Goal: Task Accomplishment & Management: Use online tool/utility

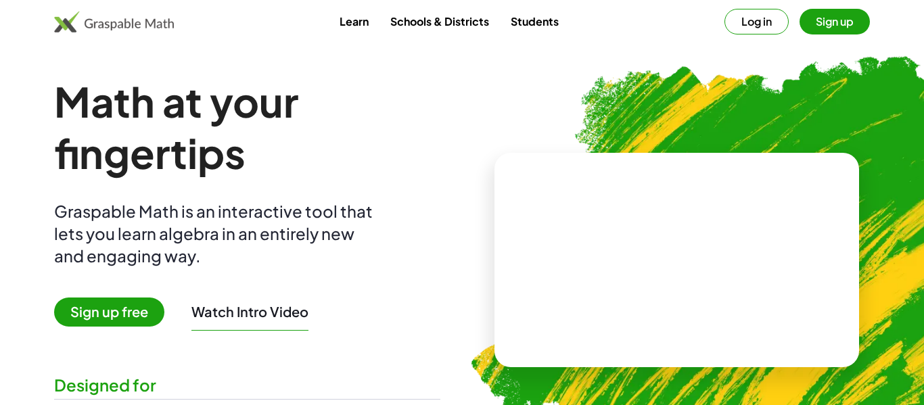
click at [492, 89] on img at bounding box center [746, 255] width 602 height 508
click at [784, 20] on button "Log in" at bounding box center [756, 22] width 64 height 26
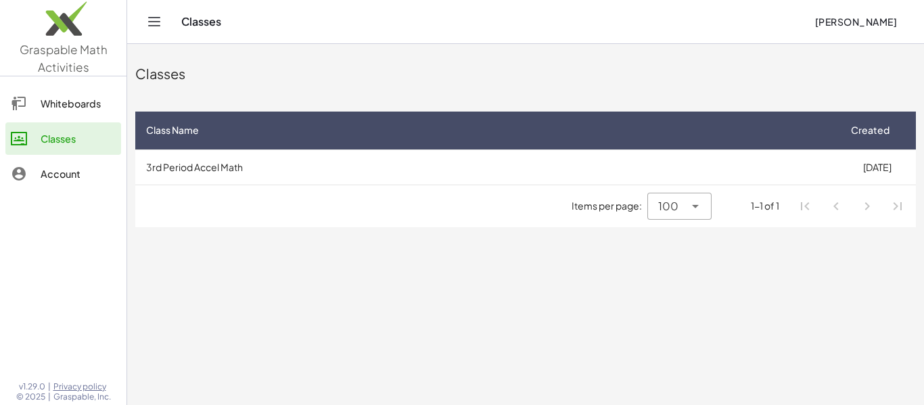
click at [325, 177] on td "3rd Period Accel Math" at bounding box center [486, 166] width 702 height 35
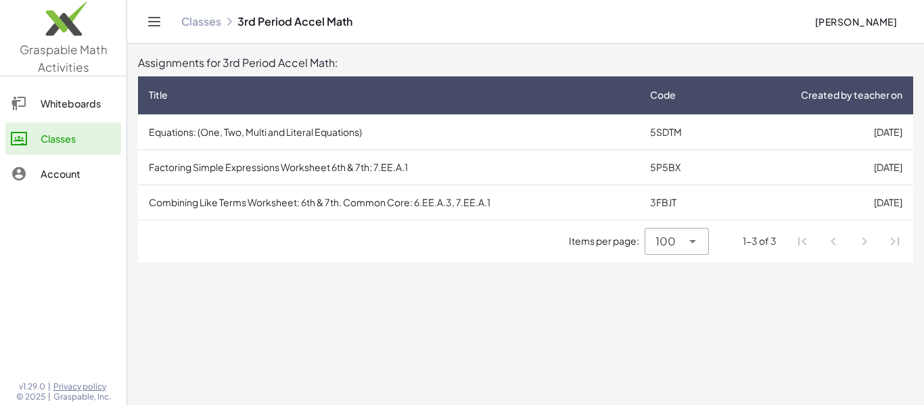
click at [343, 139] on td "Equations: (One, Two, Multi and Literal Equations)" at bounding box center [388, 131] width 501 height 35
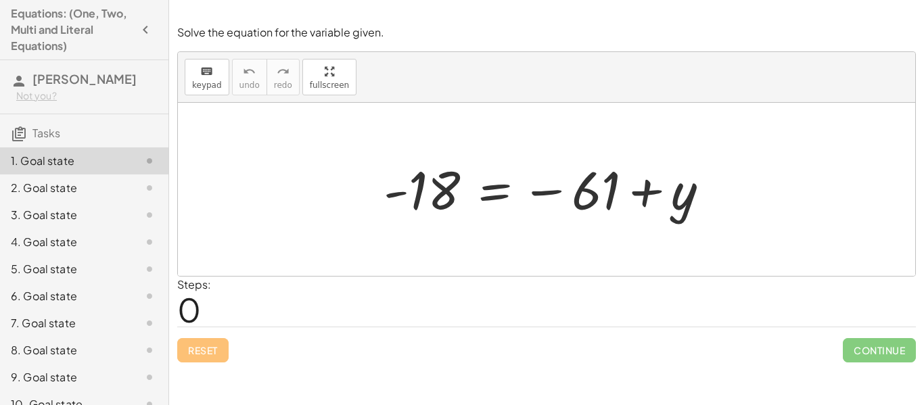
click at [137, 30] on icon "button" at bounding box center [145, 30] width 16 height 16
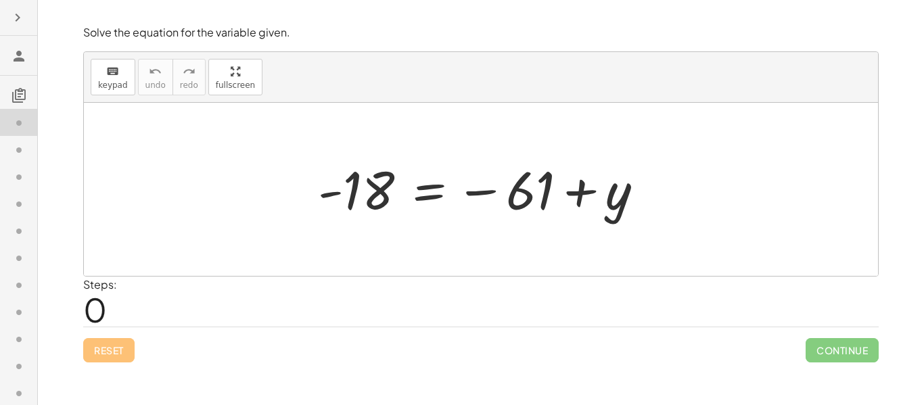
click at [22, 18] on icon "button" at bounding box center [17, 17] width 16 height 16
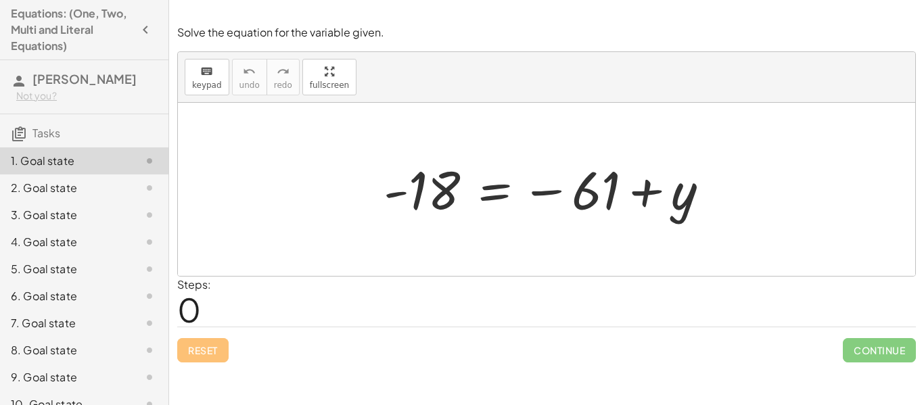
click at [82, 133] on h3 "Tasks" at bounding box center [84, 128] width 168 height 28
click at [43, 133] on span "Tasks" at bounding box center [46, 133] width 28 height 14
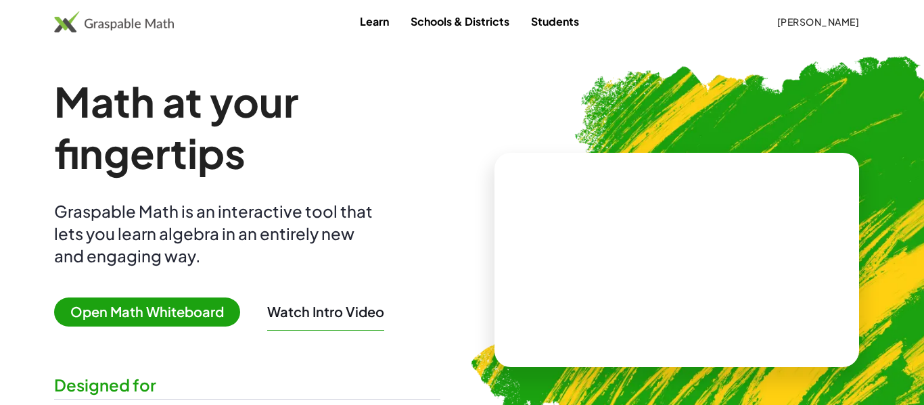
click at [128, 312] on span "Open Math Whiteboard" at bounding box center [147, 311] width 186 height 29
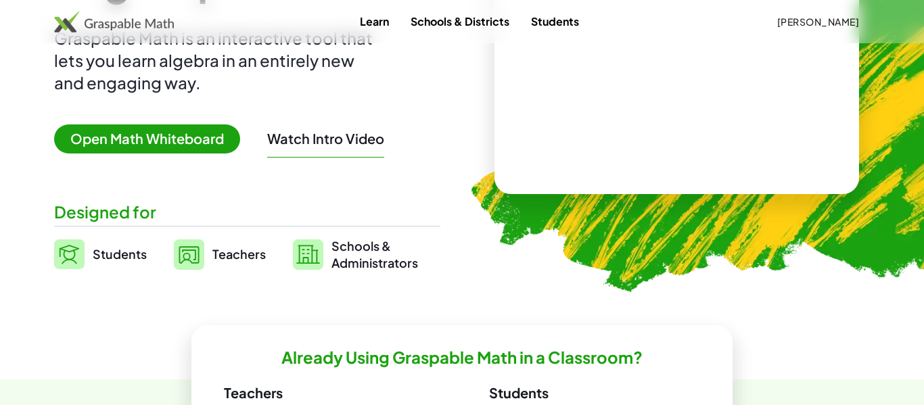
scroll to position [160, 0]
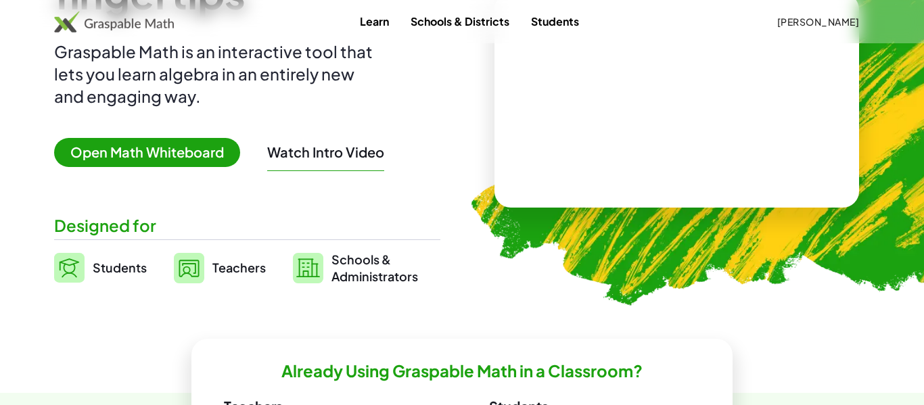
click at [661, 182] on div at bounding box center [676, 100] width 364 height 214
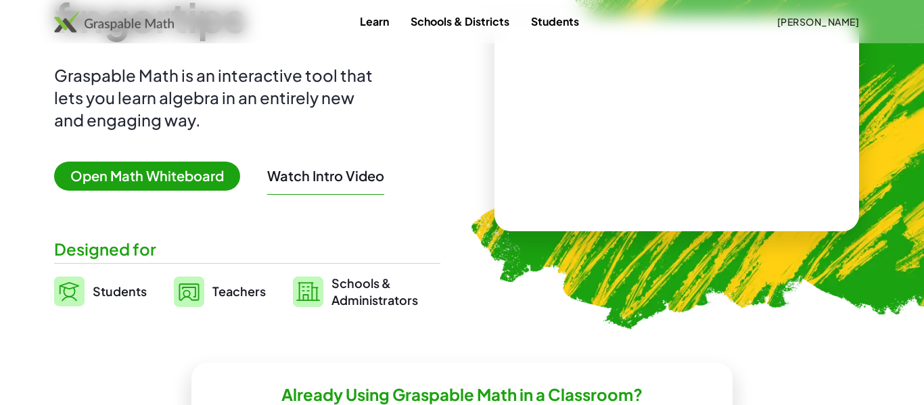
scroll to position [0, 0]
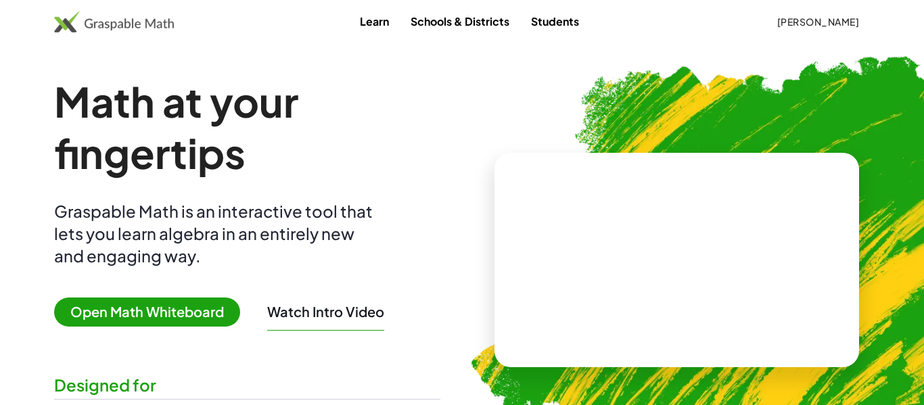
click at [541, 30] on link "Students" at bounding box center [555, 21] width 70 height 25
click at [375, 21] on link "Learn" at bounding box center [374, 21] width 51 height 25
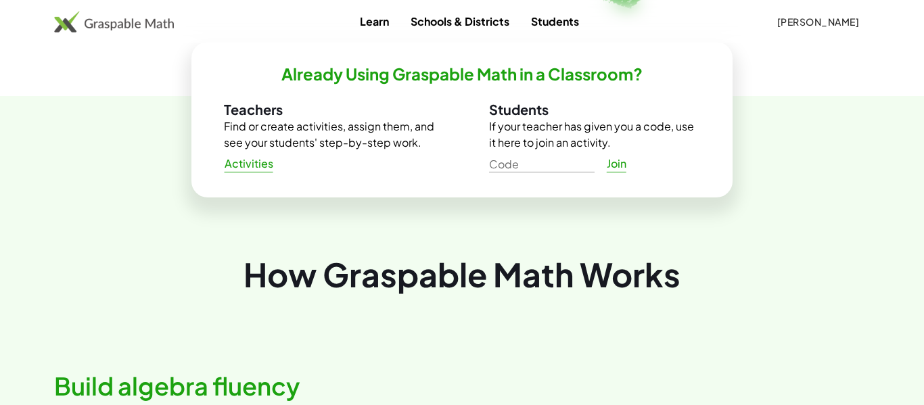
scroll to position [453, 0]
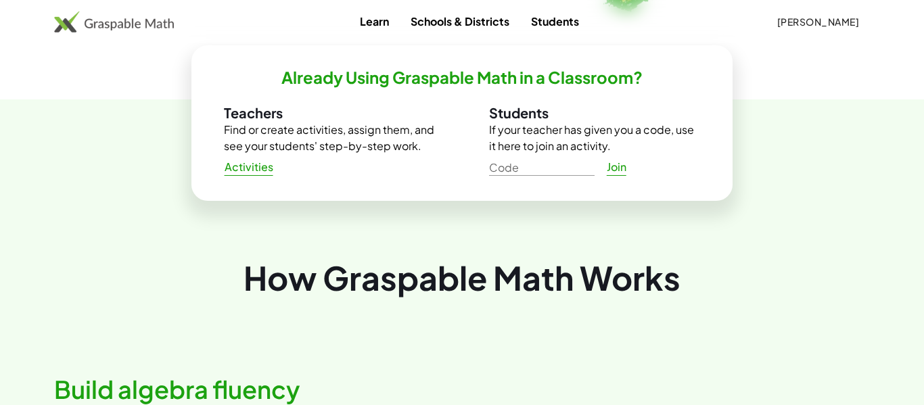
click at [245, 174] on link "Activities" at bounding box center [248, 167] width 71 height 24
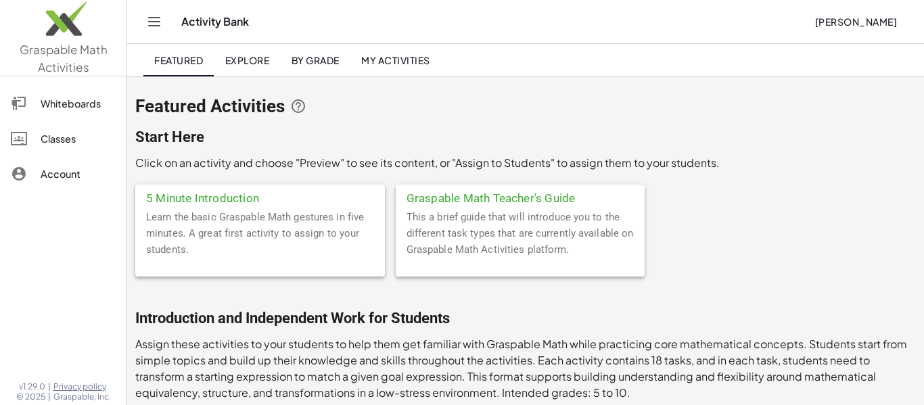
click at [230, 72] on link "Explore" at bounding box center [247, 60] width 66 height 32
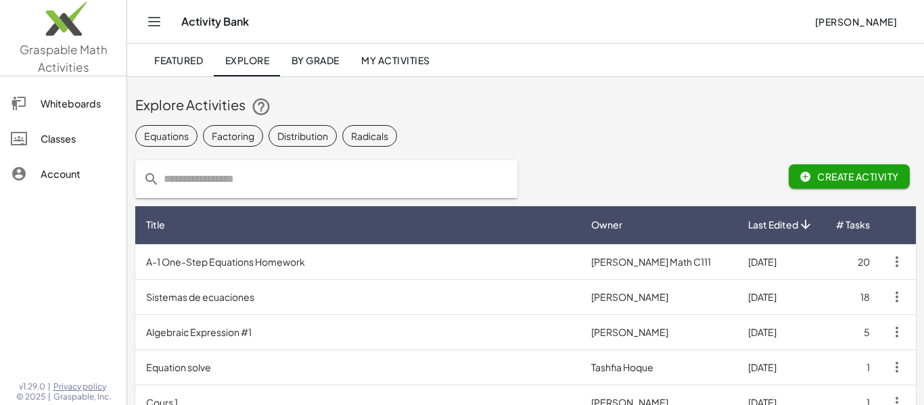
click at [95, 149] on link "Classes" at bounding box center [63, 138] width 116 height 32
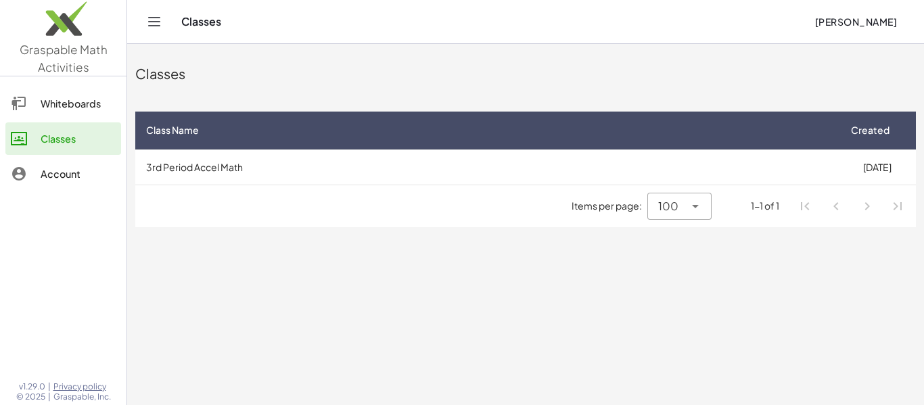
click at [267, 170] on td "3rd Period Accel Math" at bounding box center [486, 166] width 702 height 35
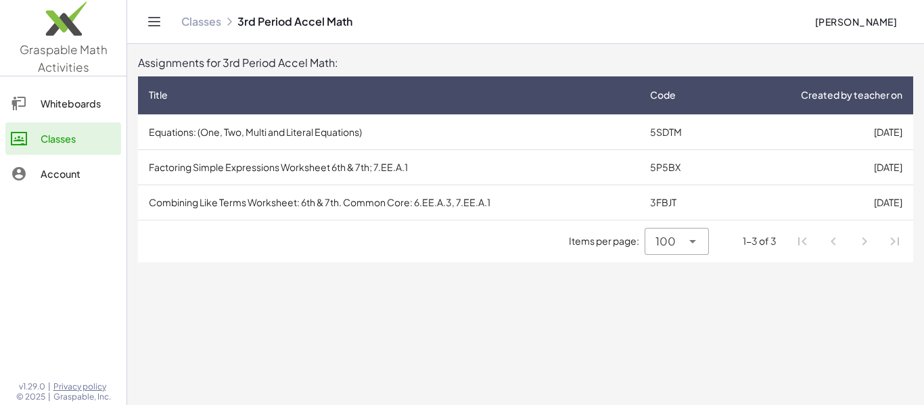
click at [310, 174] on td "Factoring Simple Expressions Worksheet 6th & 7th; 7.EE.A.1" at bounding box center [388, 166] width 501 height 35
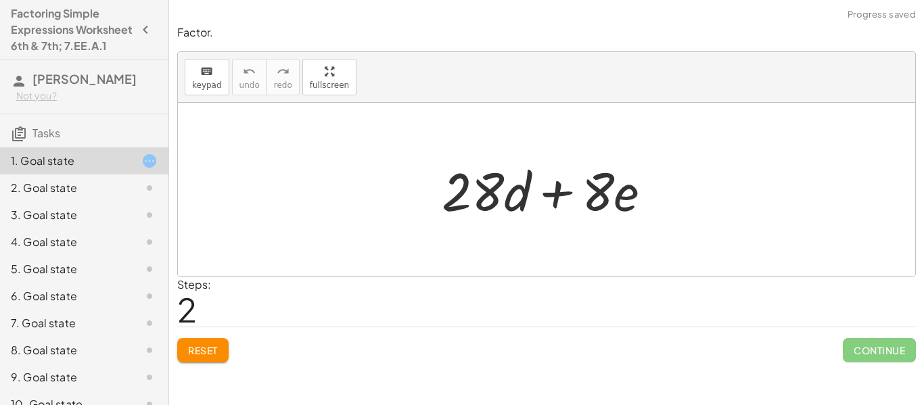
click at [471, 184] on div at bounding box center [552, 190] width 234 height 70
click at [225, 343] on button "Reset" at bounding box center [202, 350] width 51 height 24
click at [495, 185] on div at bounding box center [552, 190] width 234 height 70
drag, startPoint x: 495, startPoint y: 185, endPoint x: 493, endPoint y: 176, distance: 8.4
click at [493, 176] on div at bounding box center [552, 190] width 234 height 70
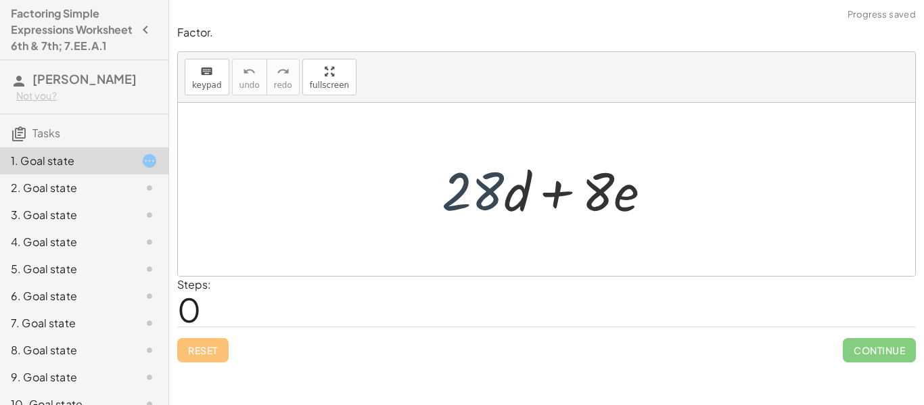
click at [487, 172] on div at bounding box center [552, 190] width 234 height 70
click at [494, 185] on div at bounding box center [552, 190] width 234 height 70
click at [423, 177] on div "+ · 28 · d + · 8 · e" at bounding box center [546, 189] width 251 height 76
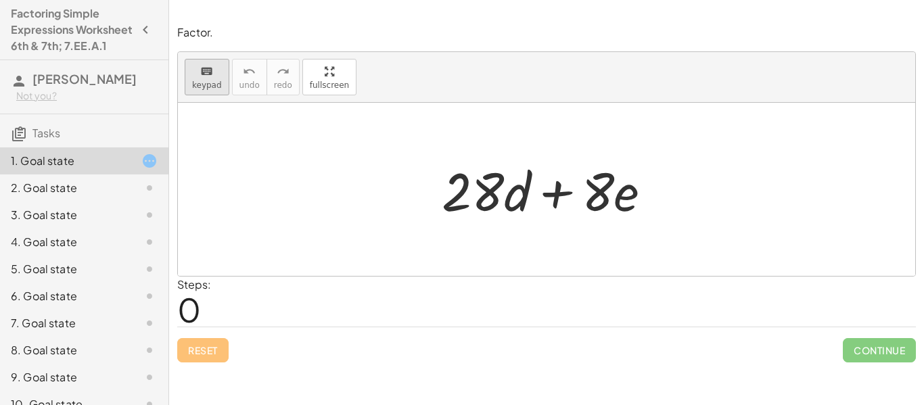
click at [200, 73] on icon "keyboard" at bounding box center [206, 72] width 13 height 16
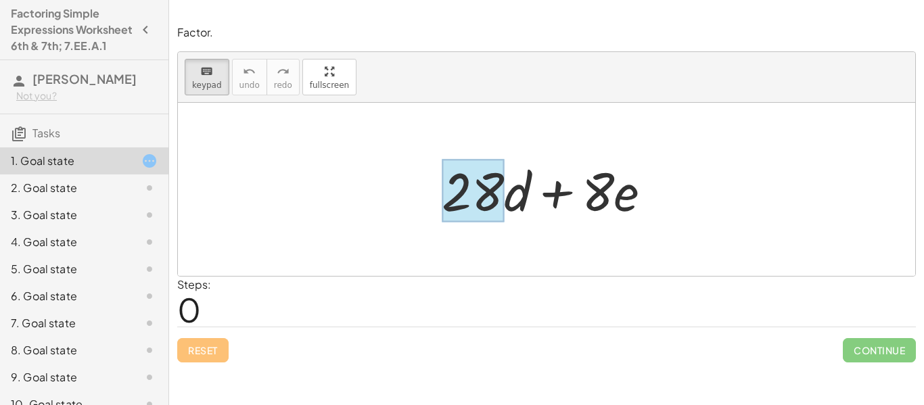
click at [460, 181] on div at bounding box center [473, 191] width 62 height 63
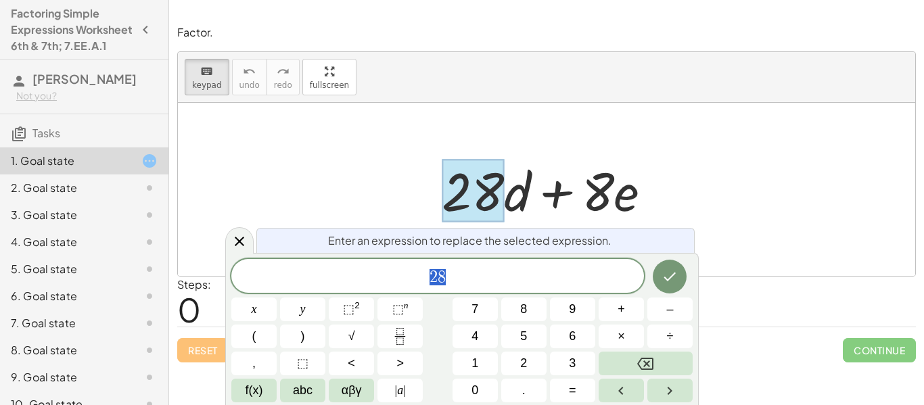
scroll to position [1, 0]
click at [669, 271] on icon "Done" at bounding box center [669, 276] width 16 height 16
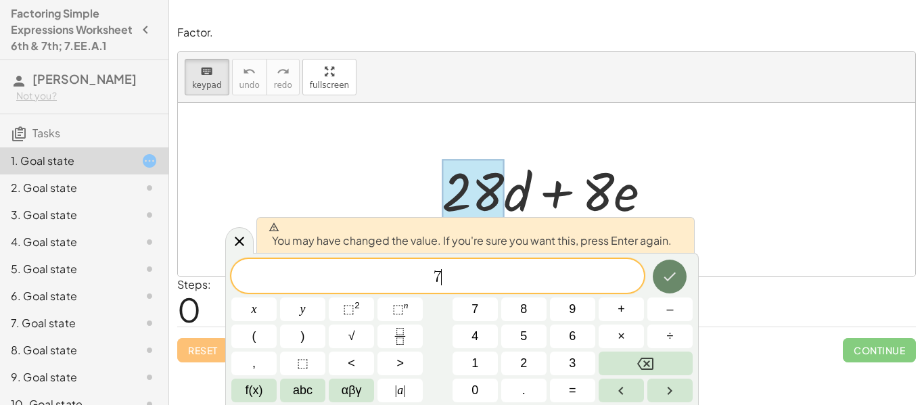
click at [521, 286] on div "7 ​ x y ⬚ 2 ⬚ n 7 8 9 + – ( ) √ 4 5 6 × ÷ , ⬚ < > 1 2 3 f(x) abc αβγ | a | 0 . =" at bounding box center [461, 330] width 461 height 143
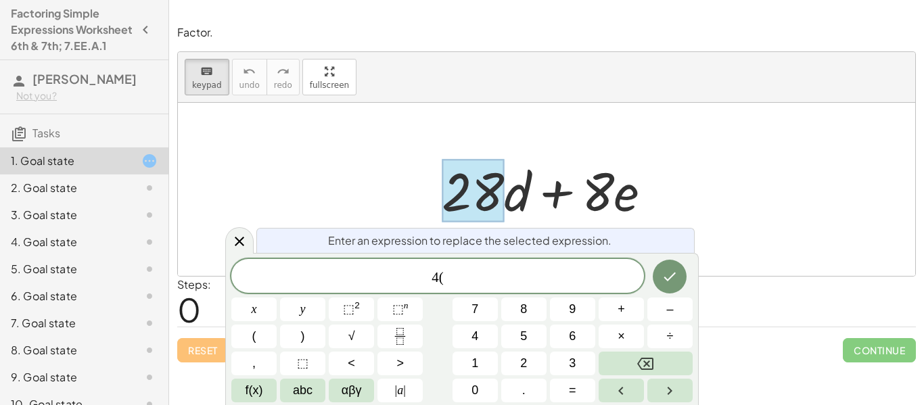
scroll to position [7, 0]
click at [658, 283] on button "Done" at bounding box center [669, 277] width 34 height 34
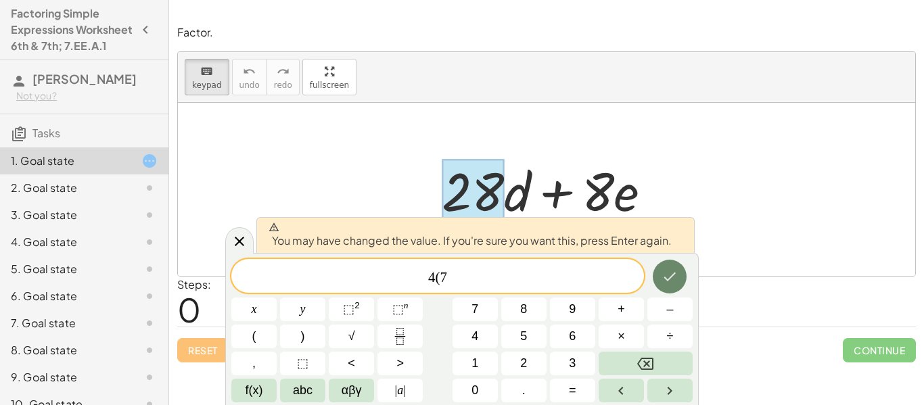
click at [658, 282] on button "Done" at bounding box center [669, 277] width 34 height 34
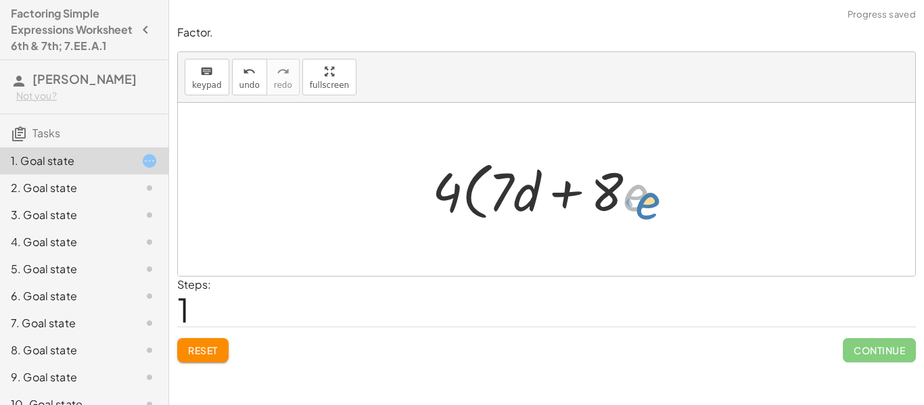
drag, startPoint x: 631, startPoint y: 189, endPoint x: 654, endPoint y: 199, distance: 24.9
click at [654, 199] on div at bounding box center [551, 190] width 253 height 70
click at [611, 193] on div at bounding box center [551, 190] width 253 height 70
click at [642, 197] on div at bounding box center [551, 190] width 253 height 70
click at [650, 198] on div at bounding box center [551, 190] width 253 height 70
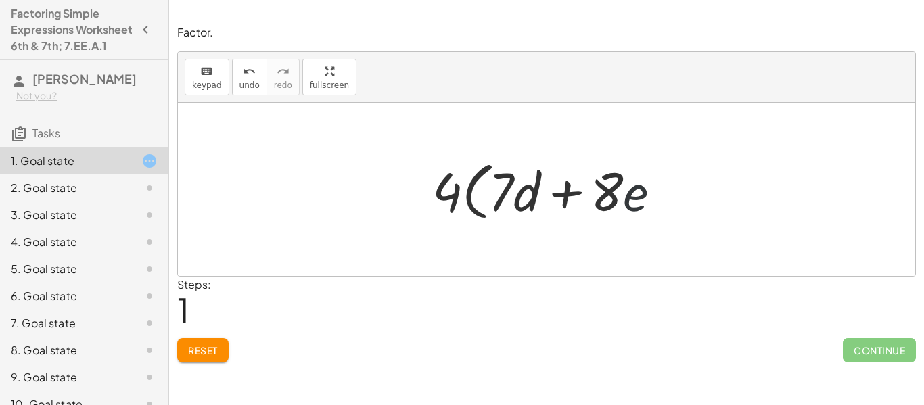
click at [639, 191] on div at bounding box center [551, 190] width 253 height 70
click at [621, 189] on div at bounding box center [551, 190] width 253 height 70
click at [615, 188] on div at bounding box center [551, 190] width 253 height 70
click at [614, 188] on div at bounding box center [551, 190] width 253 height 70
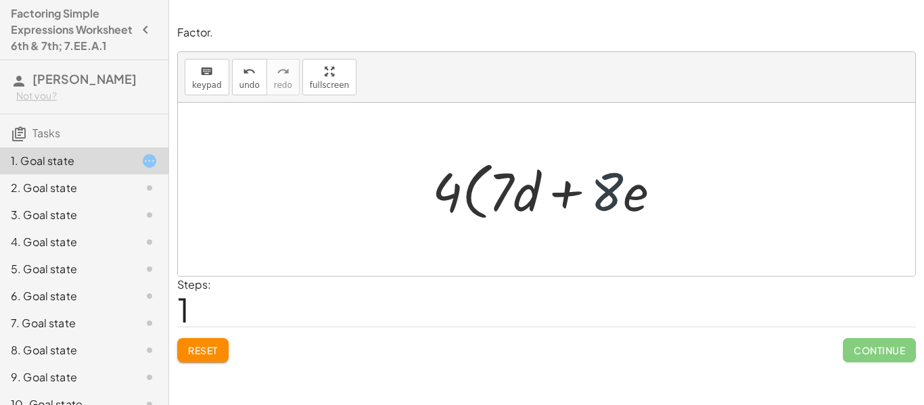
click at [614, 188] on div at bounding box center [551, 190] width 253 height 70
drag, startPoint x: 640, startPoint y: 187, endPoint x: 660, endPoint y: 204, distance: 26.4
click at [660, 204] on div at bounding box center [551, 190] width 253 height 70
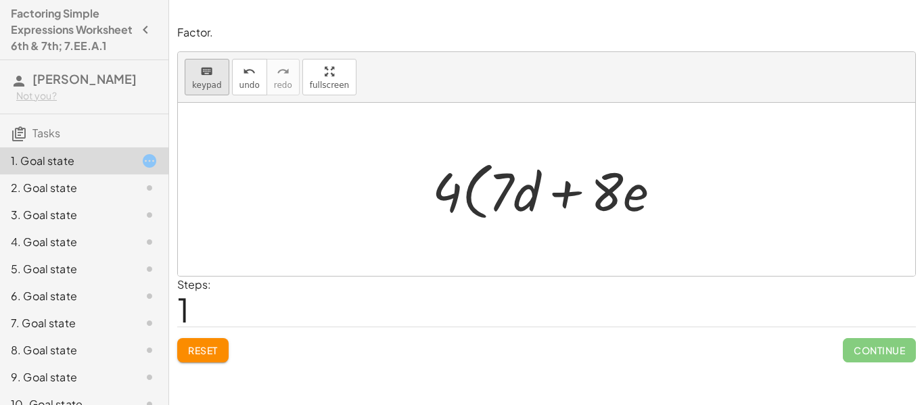
click at [195, 62] on button "keyboard keypad" at bounding box center [207, 77] width 45 height 37
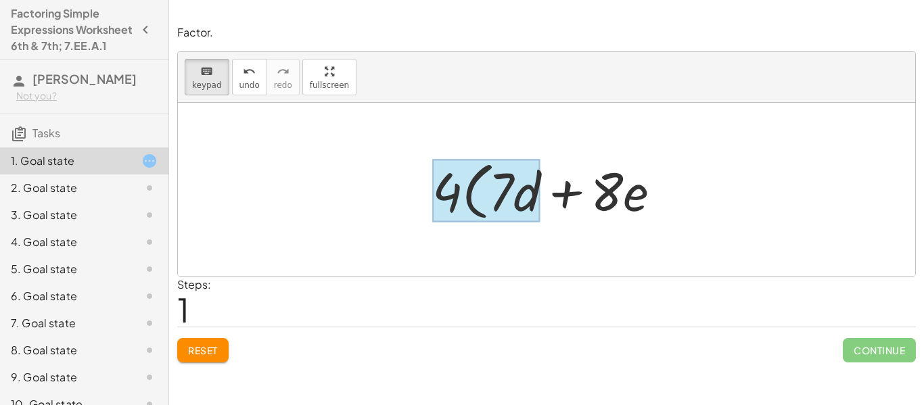
click at [529, 208] on div at bounding box center [486, 191] width 108 height 63
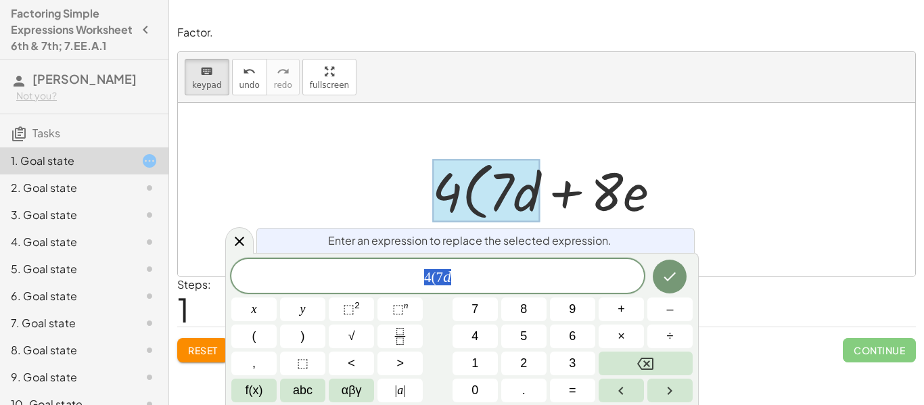
scroll to position [7, 0]
click at [502, 276] on span "4(7 d" at bounding box center [437, 277] width 412 height 19
click at [674, 285] on button "Done" at bounding box center [669, 275] width 34 height 34
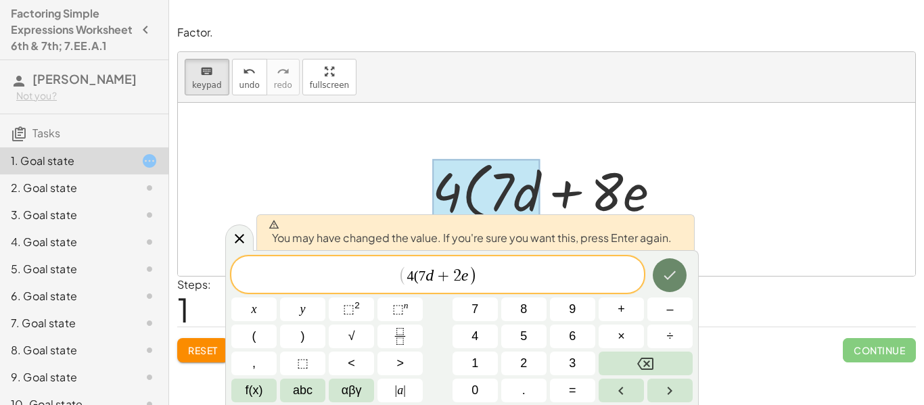
click at [674, 283] on icon "Done" at bounding box center [669, 275] width 16 height 16
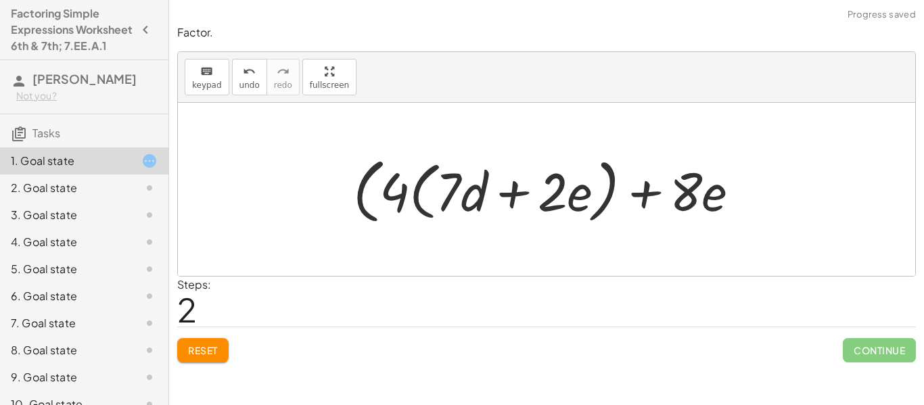
click at [364, 191] on div at bounding box center [551, 190] width 410 height 78
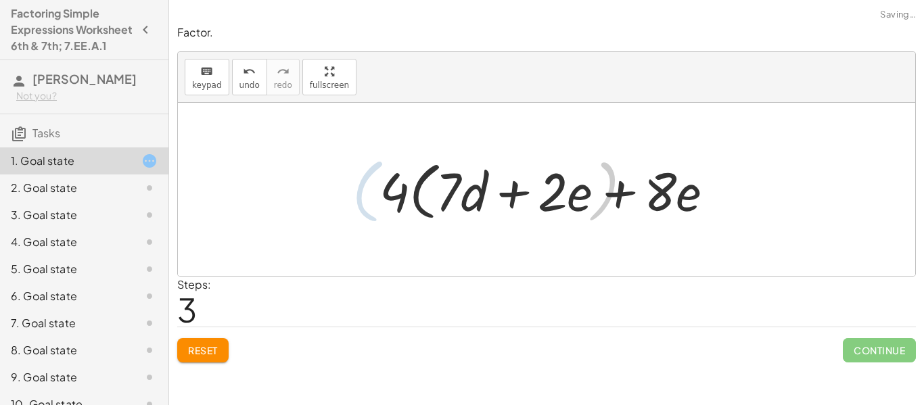
click at [360, 193] on div "+ · 28 · d + · 8 · e + · 4(7 · d + · 8 · e + · 8 · e + ( + · 4(7 · d + · 2 · e …" at bounding box center [546, 189] width 374 height 76
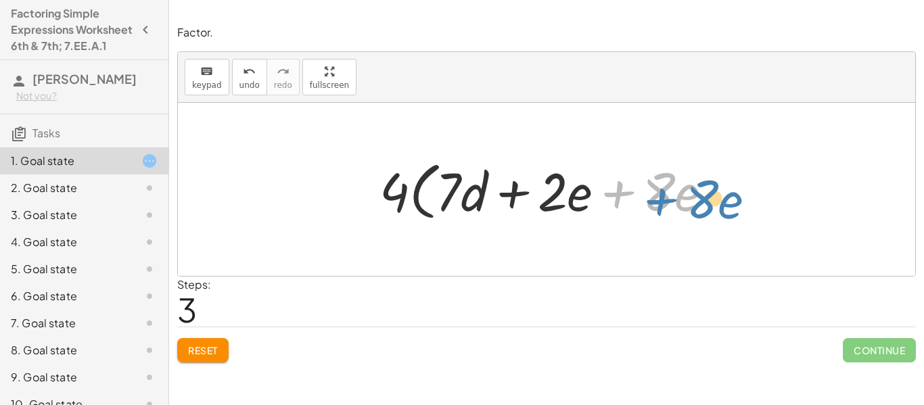
drag, startPoint x: 624, startPoint y: 197, endPoint x: 654, endPoint y: 187, distance: 32.1
click at [654, 187] on div at bounding box center [551, 190] width 357 height 70
click at [655, 189] on div at bounding box center [551, 190] width 357 height 70
click at [547, 197] on div at bounding box center [551, 190] width 357 height 70
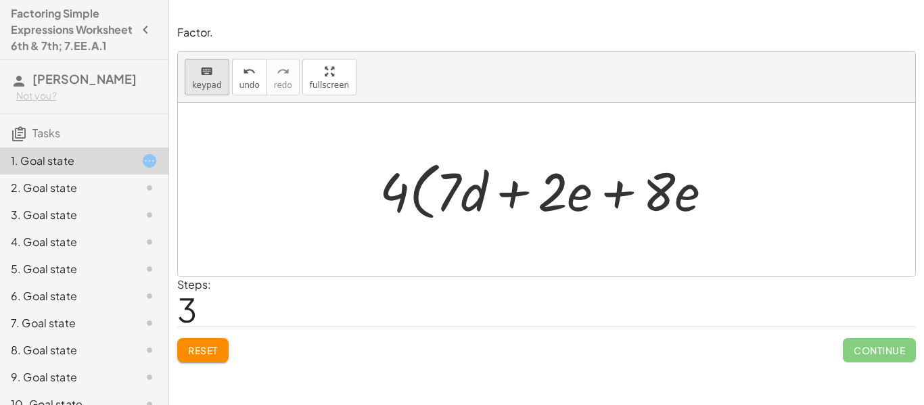
click at [195, 88] on span "keypad" at bounding box center [207, 84] width 30 height 9
click at [659, 193] on div at bounding box center [658, 191] width 32 height 63
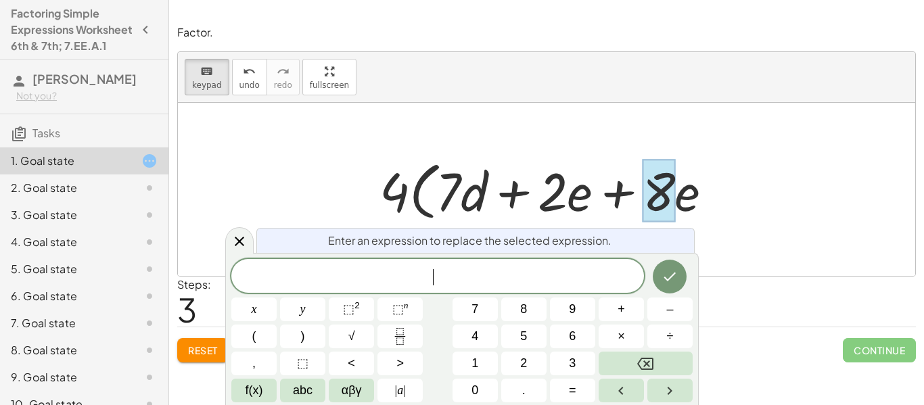
click at [277, 297] on div at bounding box center [253, 309] width 45 height 24
click at [683, 269] on button "Done" at bounding box center [669, 277] width 34 height 34
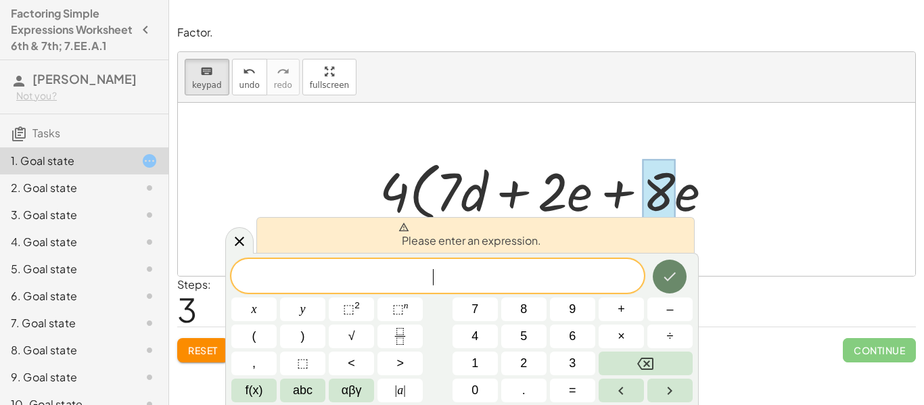
click at [683, 270] on button "Done" at bounding box center [669, 277] width 34 height 34
click at [671, 273] on icon "Done" at bounding box center [669, 276] width 16 height 16
click at [218, 205] on div at bounding box center [546, 189] width 737 height 173
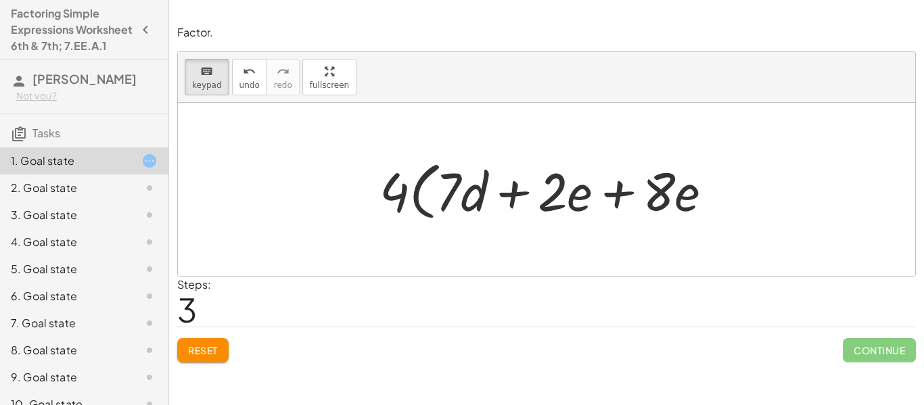
click at [233, 330] on div "Reset Continue" at bounding box center [546, 345] width 738 height 36
click at [214, 338] on button "Reset" at bounding box center [202, 350] width 51 height 24
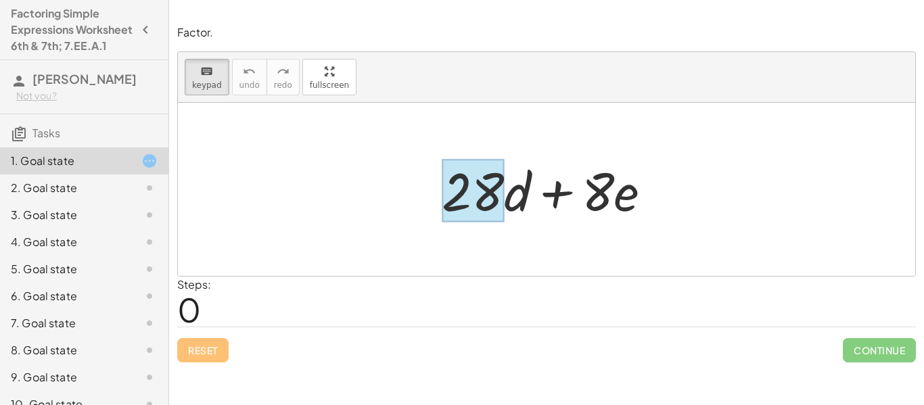
click at [482, 189] on div at bounding box center [473, 191] width 62 height 63
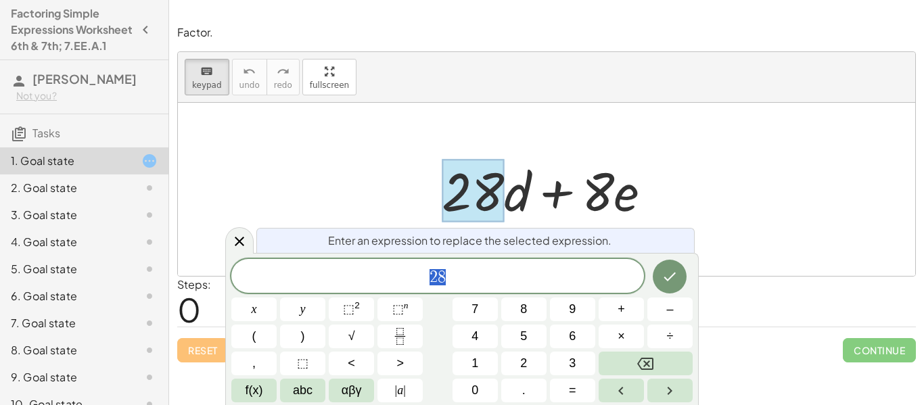
scroll to position [11, 0]
click at [663, 287] on button "Done" at bounding box center [669, 275] width 34 height 34
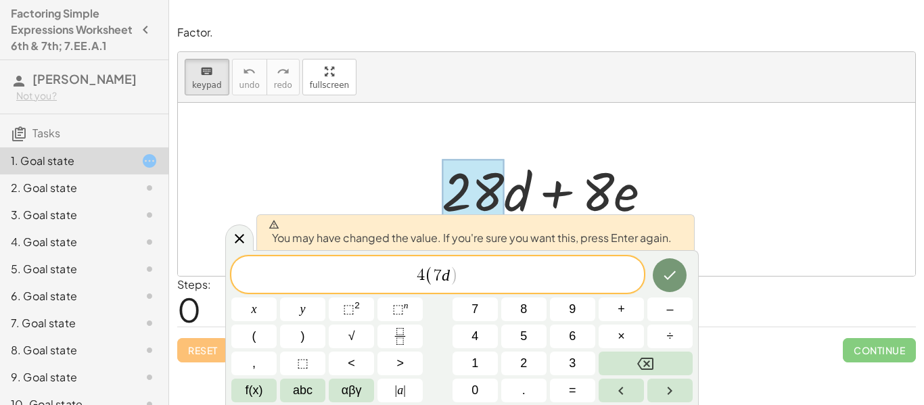
click at [602, 267] on span "4 ( 7 d ​ )" at bounding box center [437, 275] width 412 height 22
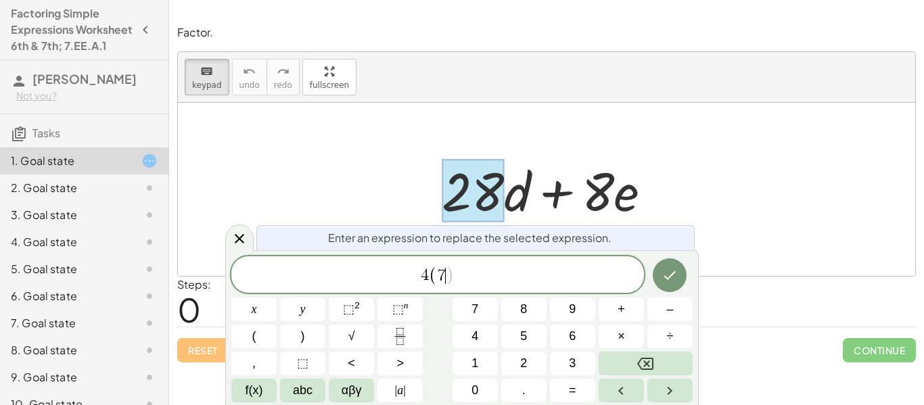
click at [602, 267] on span "4 ( 7 ​ )" at bounding box center [437, 275] width 412 height 22
click at [665, 280] on icon "Done" at bounding box center [669, 275] width 16 height 16
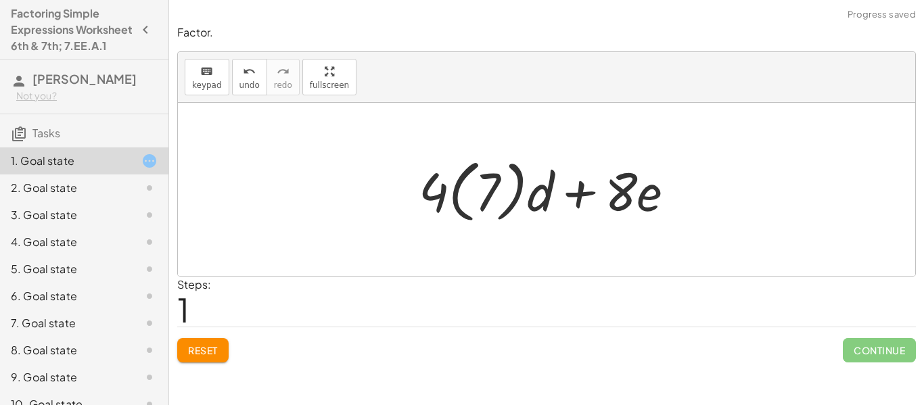
click at [544, 202] on div at bounding box center [552, 189] width 280 height 75
drag, startPoint x: 515, startPoint y: 195, endPoint x: 513, endPoint y: 187, distance: 7.7
click at [513, 187] on div at bounding box center [552, 189] width 280 height 75
drag, startPoint x: 536, startPoint y: 197, endPoint x: 498, endPoint y: 190, distance: 39.3
click at [498, 190] on div at bounding box center [552, 189] width 280 height 75
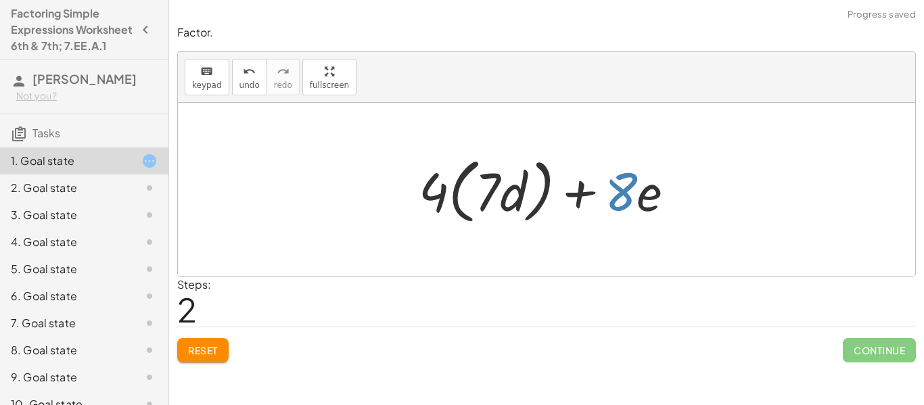
click at [617, 204] on div at bounding box center [552, 190] width 280 height 78
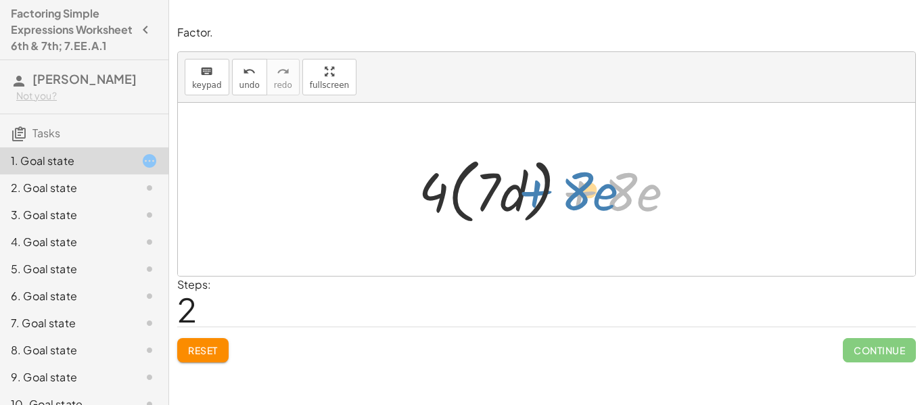
drag, startPoint x: 586, startPoint y: 197, endPoint x: 542, endPoint y: 197, distance: 44.6
click at [542, 197] on div at bounding box center [552, 190] width 280 height 78
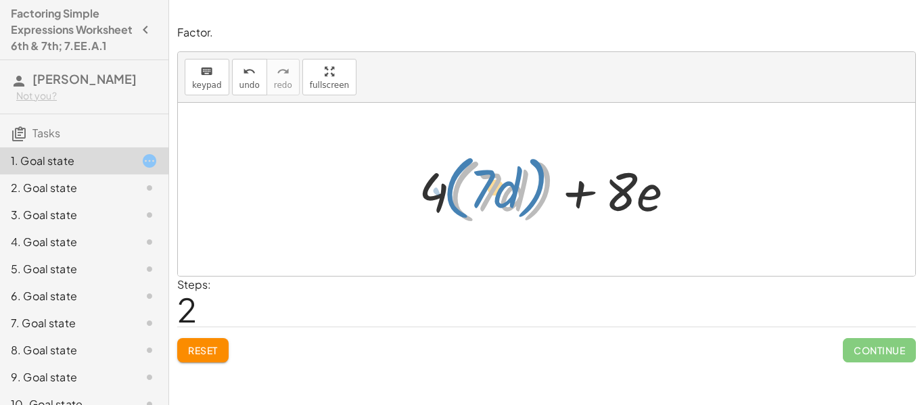
drag, startPoint x: 542, startPoint y: 195, endPoint x: 523, endPoint y: 193, distance: 19.0
click at [523, 193] on div at bounding box center [552, 190] width 280 height 78
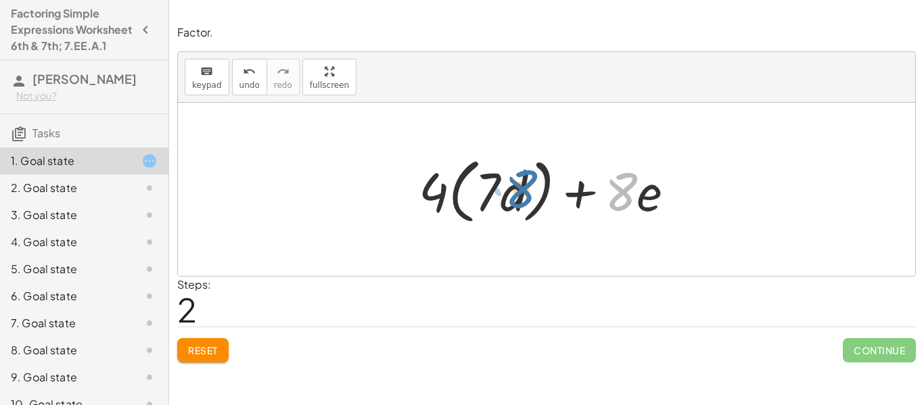
drag, startPoint x: 625, startPoint y: 206, endPoint x: 533, endPoint y: 208, distance: 92.7
click at [533, 208] on div at bounding box center [552, 190] width 280 height 78
click at [212, 78] on div "keyboard" at bounding box center [207, 71] width 30 height 16
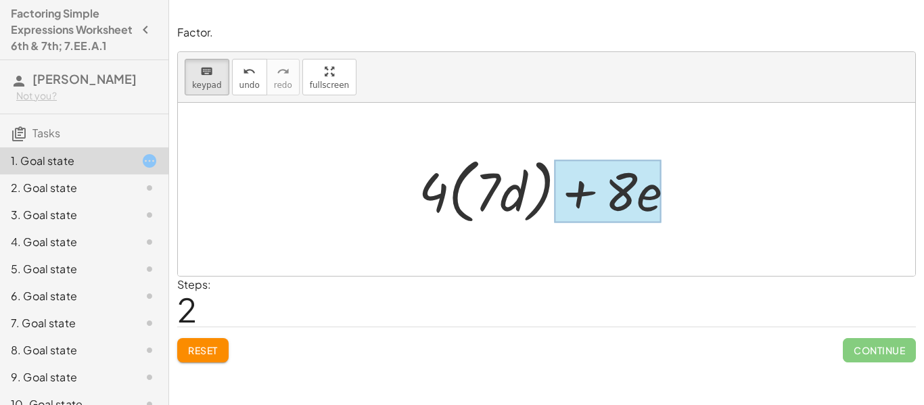
click at [641, 201] on div at bounding box center [608, 191] width 108 height 63
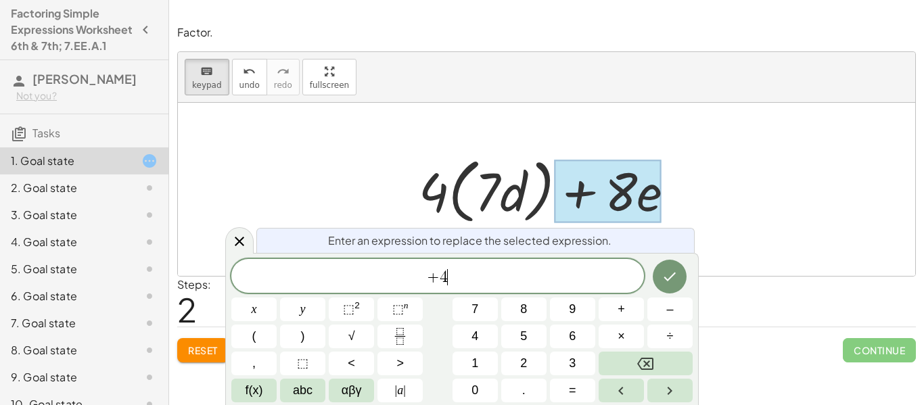
scroll to position [14, 0]
click at [669, 275] on icon "Done" at bounding box center [669, 275] width 16 height 16
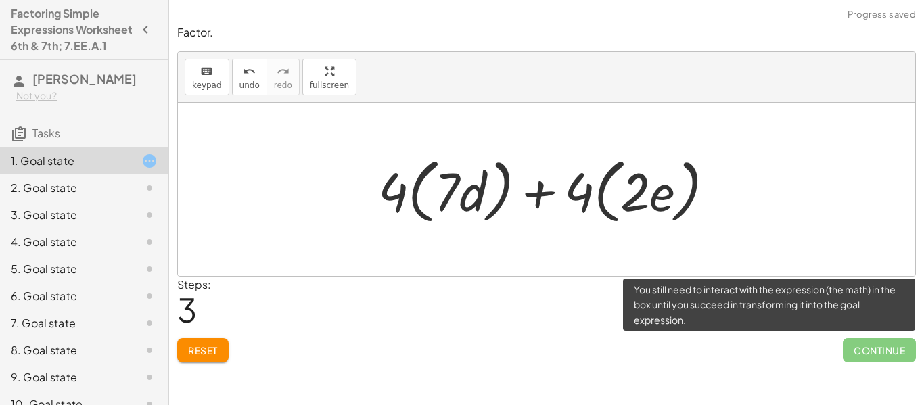
click at [859, 354] on span "Continue" at bounding box center [878, 350] width 73 height 24
click at [859, 355] on span "Continue" at bounding box center [878, 350] width 73 height 24
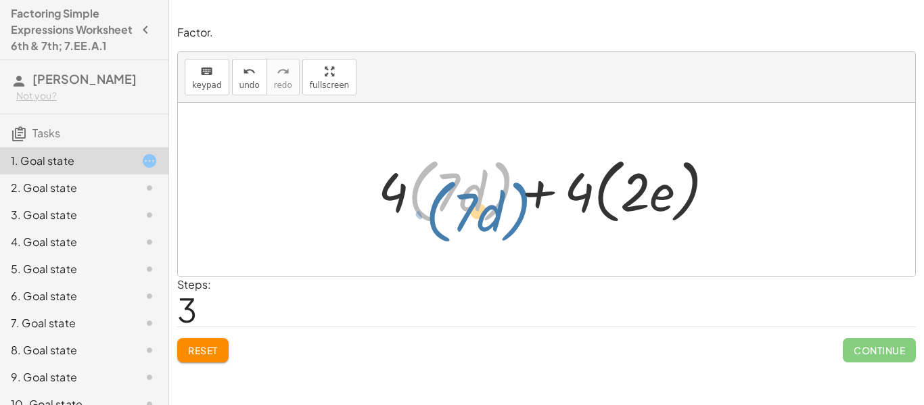
click at [509, 185] on div at bounding box center [551, 190] width 360 height 78
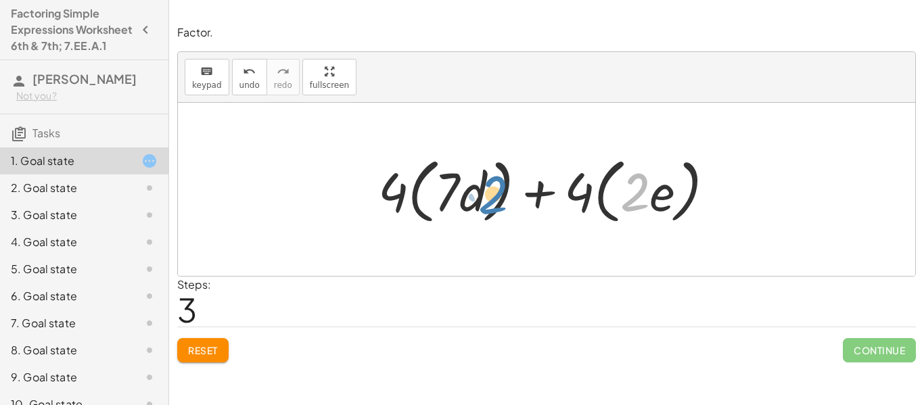
drag, startPoint x: 625, startPoint y: 197, endPoint x: 483, endPoint y: 200, distance: 142.0
click at [483, 200] on div at bounding box center [551, 190] width 360 height 78
click at [582, 200] on div at bounding box center [551, 190] width 360 height 78
drag, startPoint x: 661, startPoint y: 187, endPoint x: 671, endPoint y: 183, distance: 10.9
click at [671, 183] on div at bounding box center [551, 190] width 360 height 78
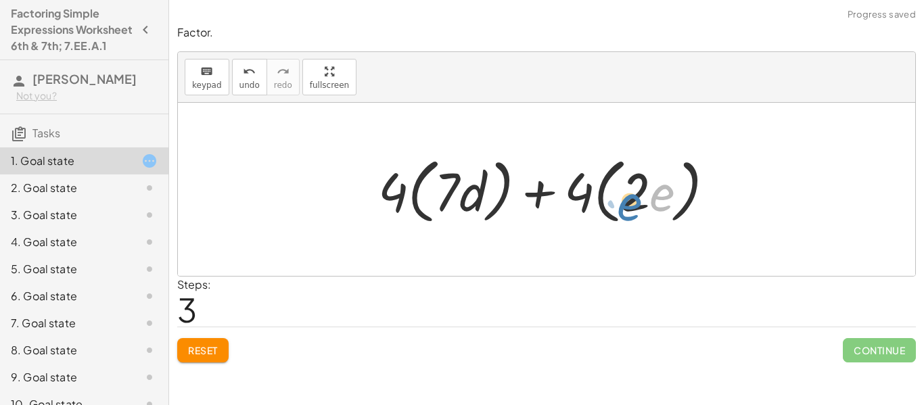
drag, startPoint x: 654, startPoint y: 180, endPoint x: 651, endPoint y: 187, distance: 7.3
click at [651, 187] on div at bounding box center [551, 190] width 360 height 78
drag, startPoint x: 591, startPoint y: 191, endPoint x: 644, endPoint y: 190, distance: 52.8
click at [644, 190] on div at bounding box center [551, 190] width 360 height 78
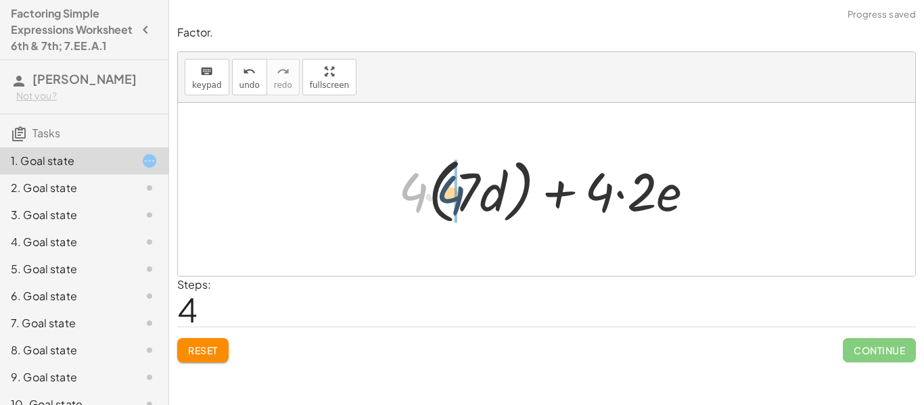
drag, startPoint x: 418, startPoint y: 181, endPoint x: 455, endPoint y: 183, distance: 37.3
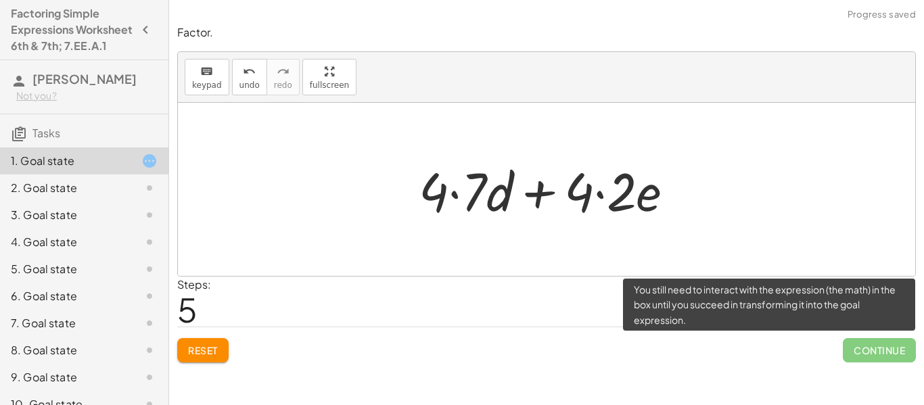
click at [847, 344] on span "Continue" at bounding box center [878, 350] width 73 height 24
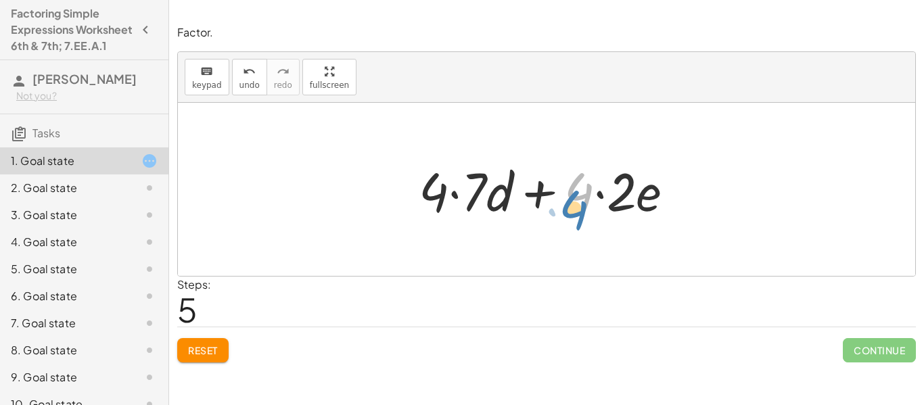
drag, startPoint x: 587, startPoint y: 187, endPoint x: 581, endPoint y: 202, distance: 16.5
click at [581, 202] on div at bounding box center [551, 190] width 279 height 70
click at [598, 197] on div at bounding box center [551, 190] width 279 height 70
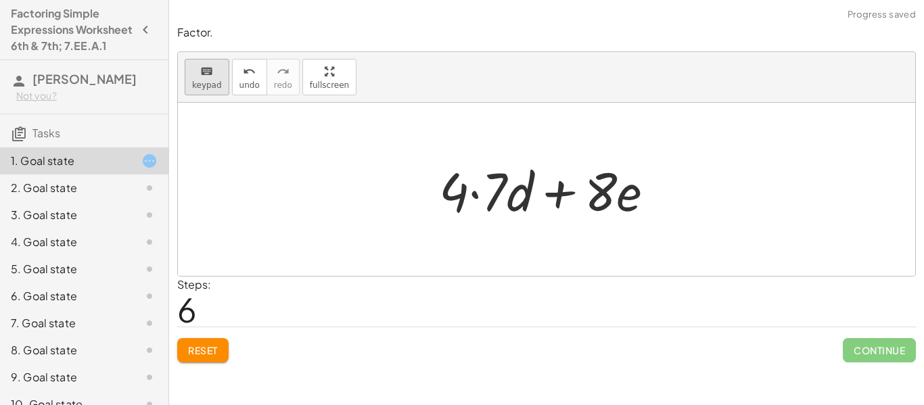
click at [212, 84] on span "keypad" at bounding box center [207, 84] width 30 height 9
click at [480, 195] on div at bounding box center [488, 192] width 38 height 60
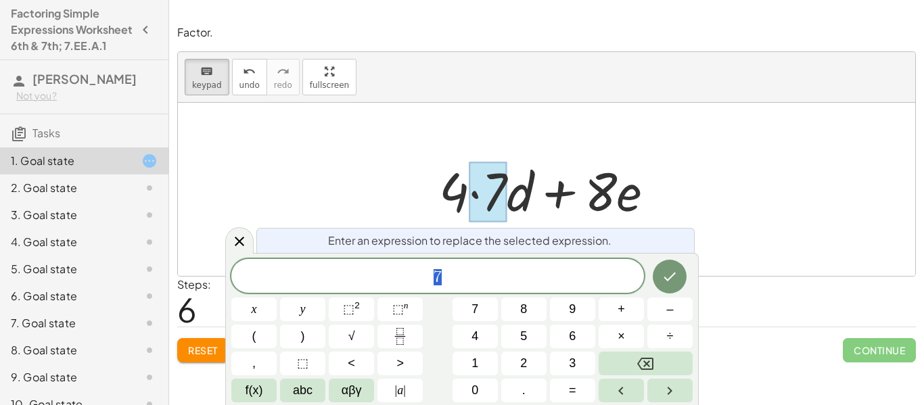
scroll to position [14, 0]
click at [451, 262] on div "7 ​" at bounding box center [437, 276] width 412 height 34
click at [680, 285] on button "Done" at bounding box center [669, 275] width 34 height 34
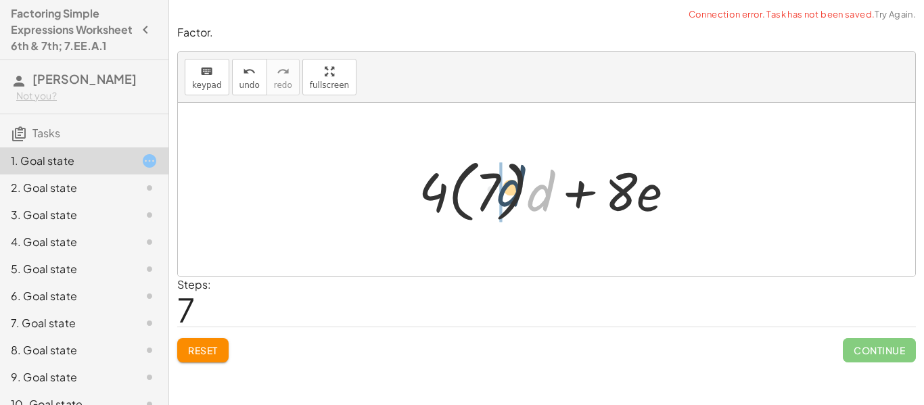
drag, startPoint x: 535, startPoint y: 200, endPoint x: 494, endPoint y: 196, distance: 40.8
click at [494, 196] on div at bounding box center [552, 189] width 280 height 75
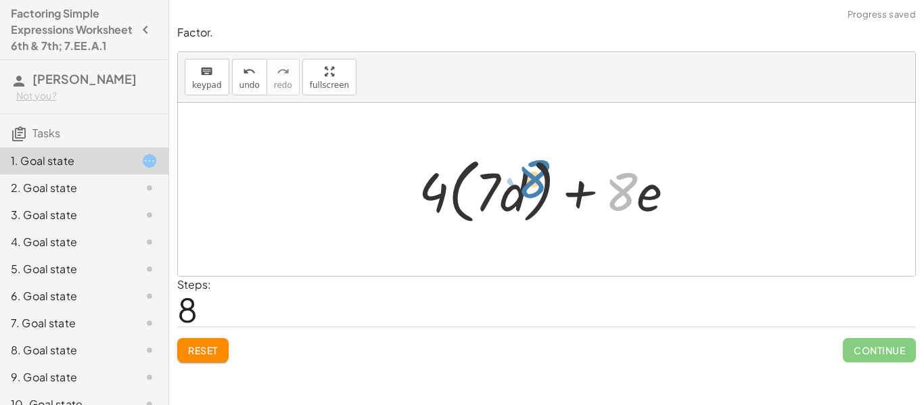
drag, startPoint x: 634, startPoint y: 199, endPoint x: 544, endPoint y: 185, distance: 90.5
click at [544, 185] on div at bounding box center [552, 190] width 280 height 78
click at [642, 197] on div at bounding box center [552, 190] width 280 height 78
drag, startPoint x: 634, startPoint y: 193, endPoint x: 569, endPoint y: 188, distance: 65.1
click at [569, 188] on div at bounding box center [552, 190] width 280 height 78
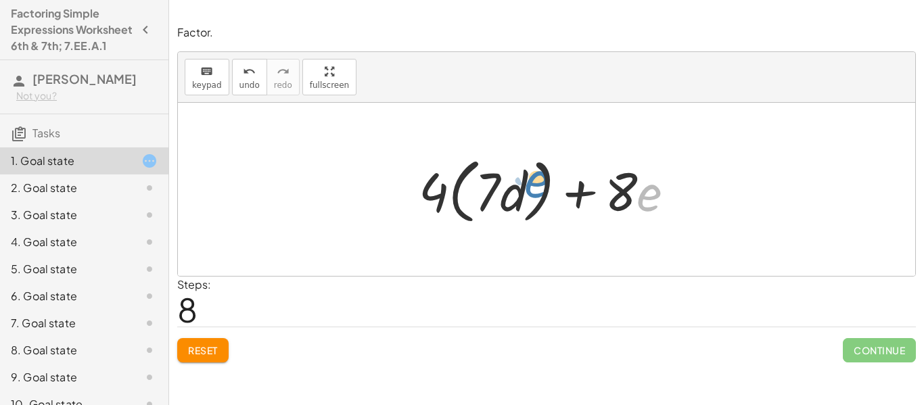
drag, startPoint x: 667, startPoint y: 201, endPoint x: 554, endPoint y: 187, distance: 114.5
click at [554, 187] on div at bounding box center [552, 190] width 280 height 78
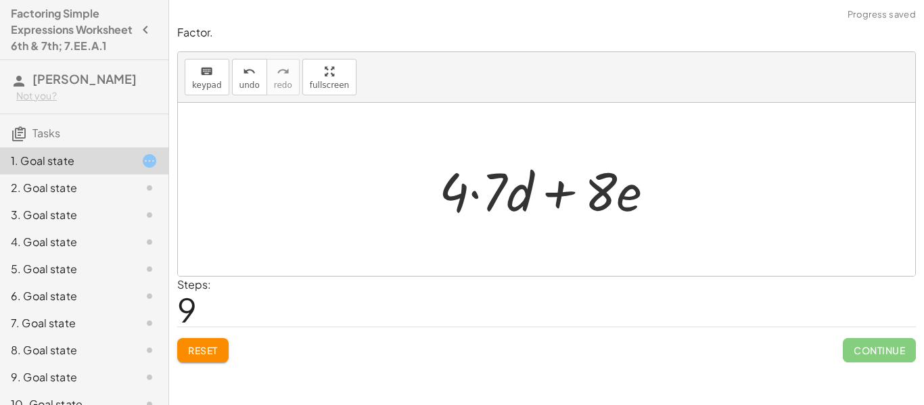
click at [149, 196] on icon at bounding box center [149, 188] width 16 height 16
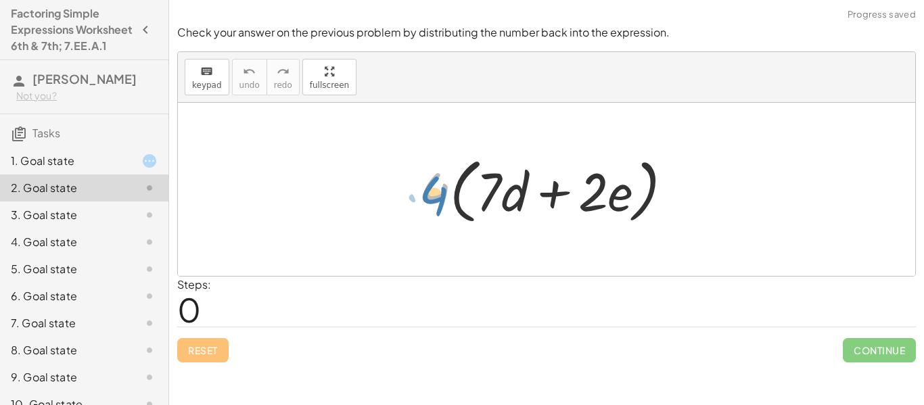
click at [433, 189] on div at bounding box center [551, 190] width 277 height 78
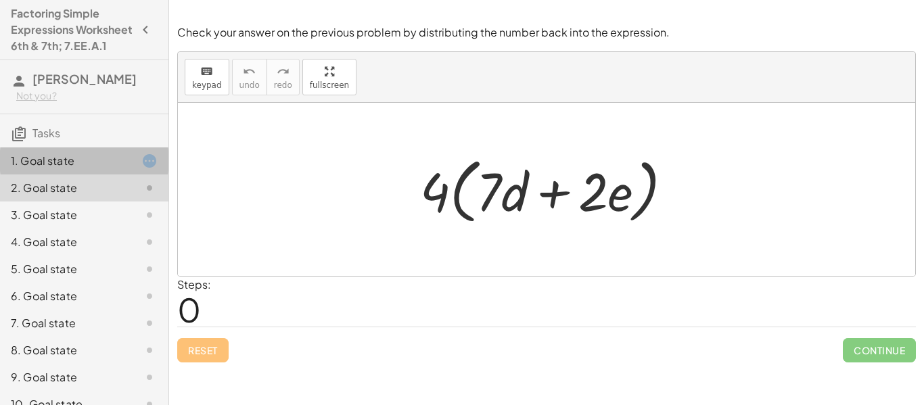
click at [124, 169] on div at bounding box center [139, 161] width 38 height 16
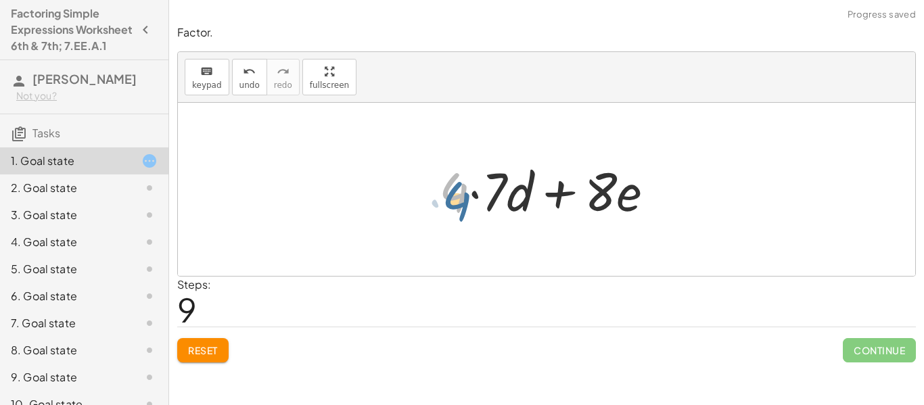
click at [461, 181] on div at bounding box center [551, 190] width 239 height 70
click at [225, 361] on button "Reset" at bounding box center [202, 350] width 51 height 24
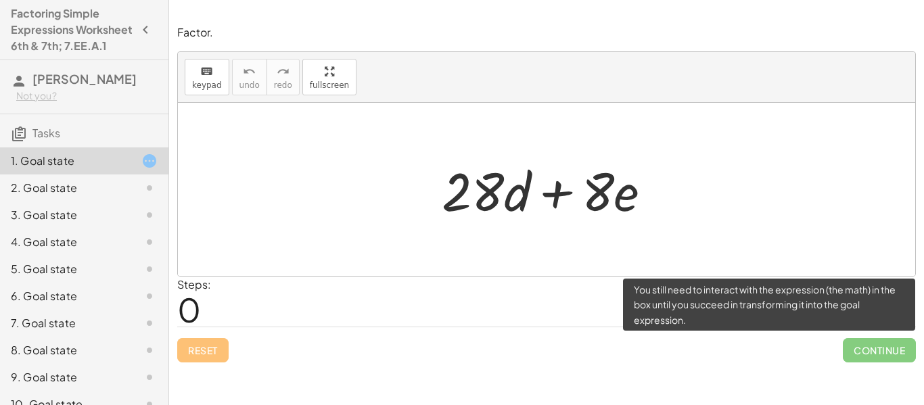
click at [867, 351] on span "Continue" at bounding box center [878, 350] width 73 height 24
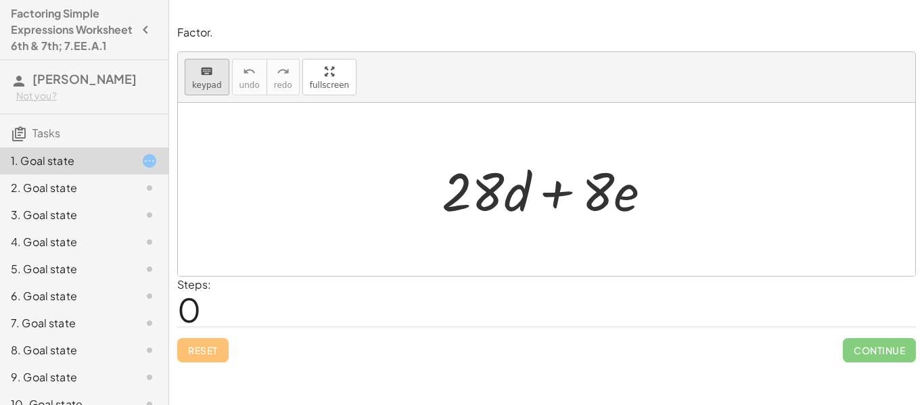
click at [200, 87] on span "keypad" at bounding box center [207, 84] width 30 height 9
drag, startPoint x: 446, startPoint y: 197, endPoint x: 535, endPoint y: 204, distance: 88.8
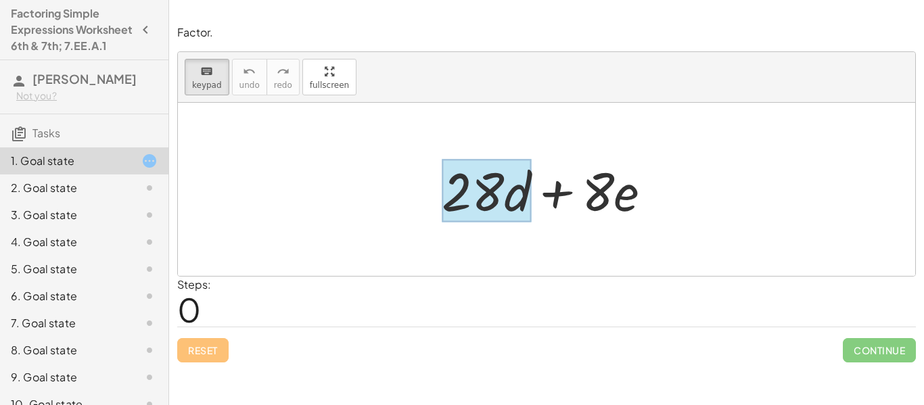
click at [527, 197] on div at bounding box center [486, 191] width 89 height 63
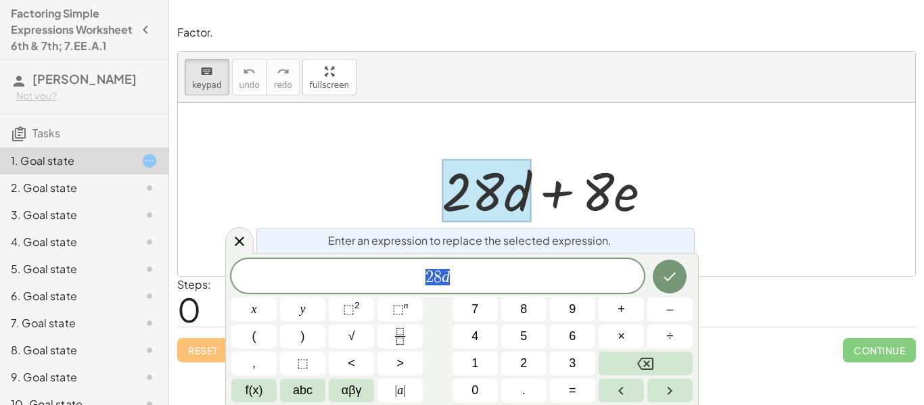
scroll to position [16, 0]
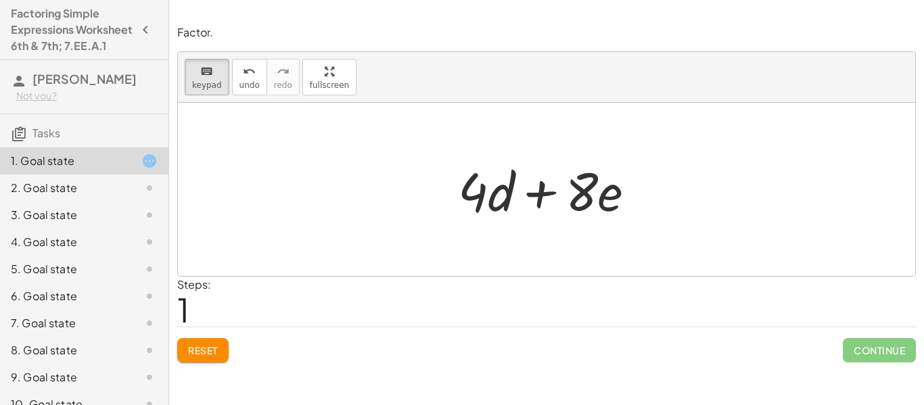
drag, startPoint x: 218, startPoint y: 86, endPoint x: 431, endPoint y: 170, distance: 229.5
click at [431, 170] on div "keyboard keypad undo undo redo redo fullscreen + · 28 · d + · 8 · e + · 8 · e +…" at bounding box center [546, 164] width 737 height 224
drag, startPoint x: 454, startPoint y: 189, endPoint x: 496, endPoint y: 181, distance: 42.8
click at [540, 191] on div "+ · 8 · e + · 4 · d" at bounding box center [540, 191] width 0 height 0
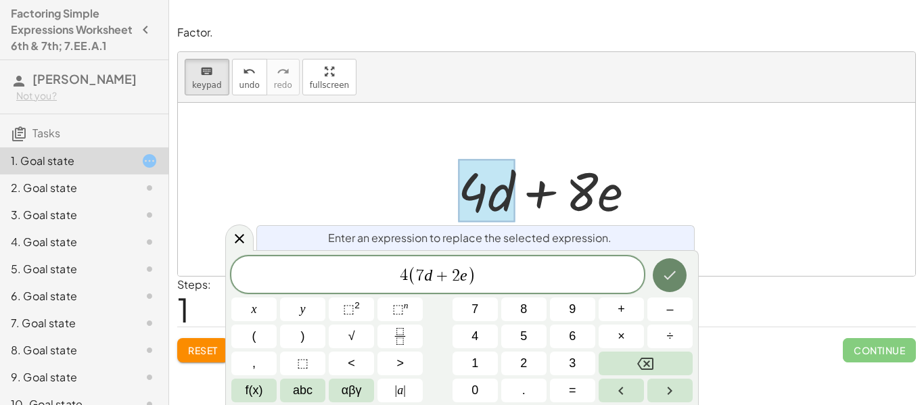
click at [664, 276] on icon "Done" at bounding box center [670, 275] width 12 height 9
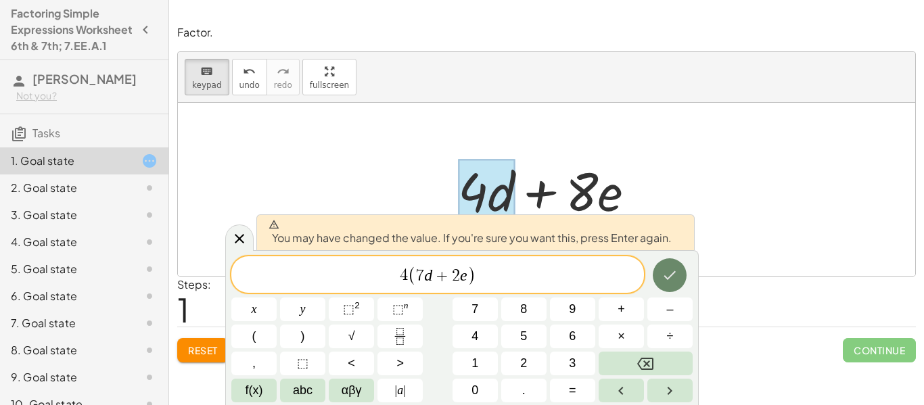
click at [664, 275] on icon "Done" at bounding box center [669, 275] width 16 height 16
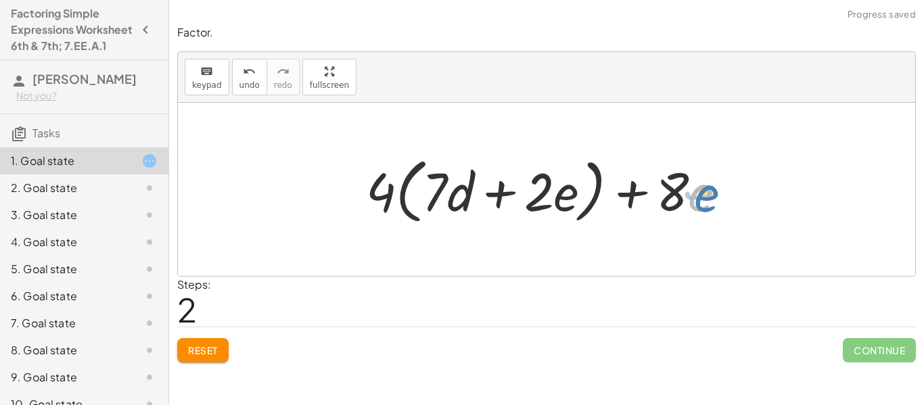
drag, startPoint x: 693, startPoint y: 204, endPoint x: 701, endPoint y: 195, distance: 11.5
click at [701, 195] on div at bounding box center [551, 190] width 384 height 78
click at [627, 185] on div at bounding box center [551, 190] width 384 height 78
drag, startPoint x: 627, startPoint y: 186, endPoint x: 639, endPoint y: 189, distance: 12.0
click at [639, 189] on div at bounding box center [551, 190] width 384 height 78
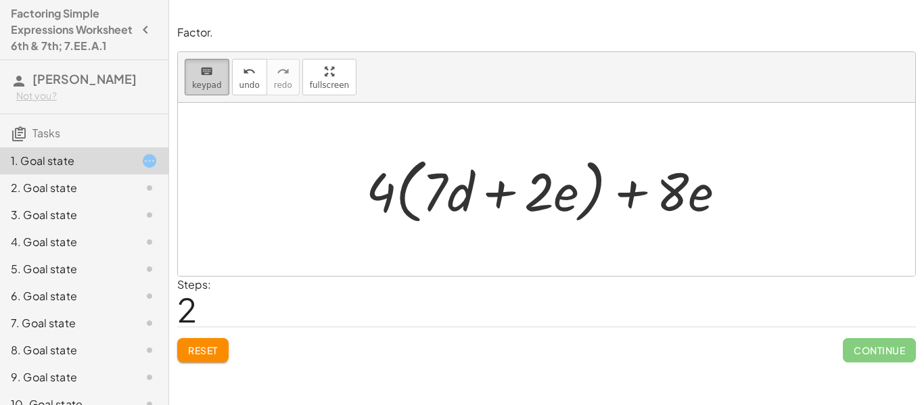
click at [223, 72] on button "keyboard keypad" at bounding box center [207, 77] width 45 height 37
click at [540, 191] on div "+ · 8 · e + · 4 · ( + · 7 · d + · 2 · e )" at bounding box center [540, 191] width 0 height 0
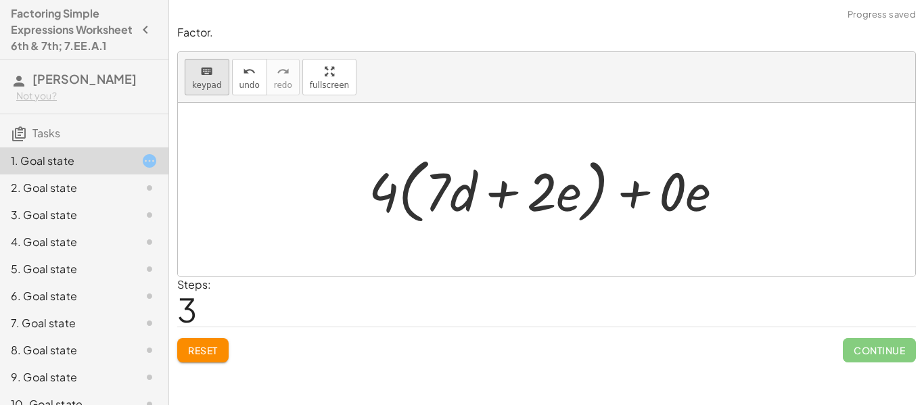
click at [195, 80] on span "keypad" at bounding box center [207, 84] width 30 height 9
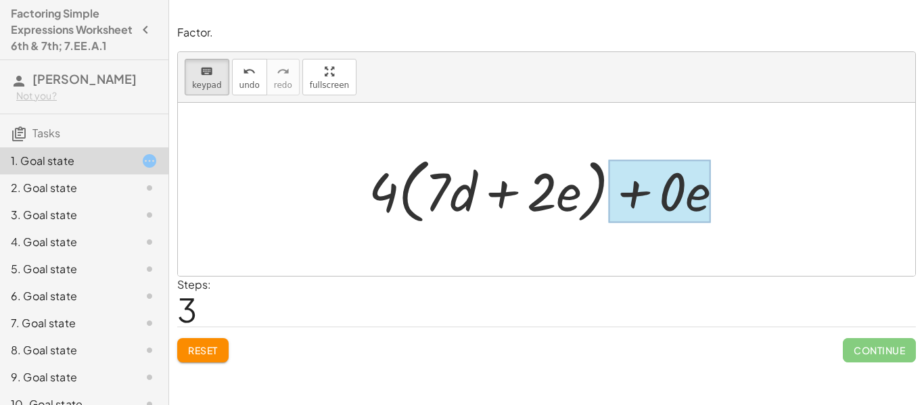
click at [689, 191] on div at bounding box center [660, 191] width 102 height 63
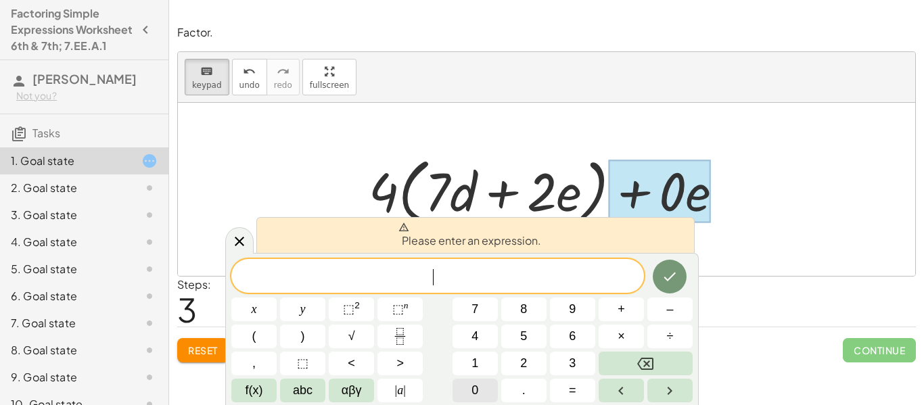
click at [483, 387] on button "0" at bounding box center [474, 391] width 45 height 24
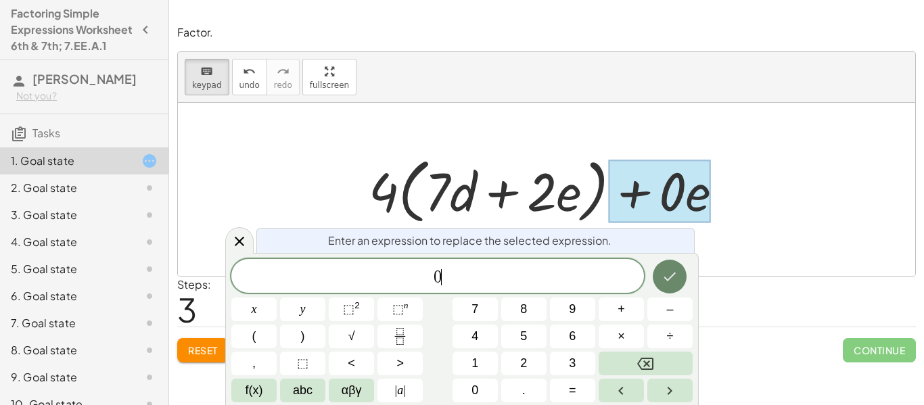
click at [667, 279] on icon "Done" at bounding box center [670, 276] width 12 height 9
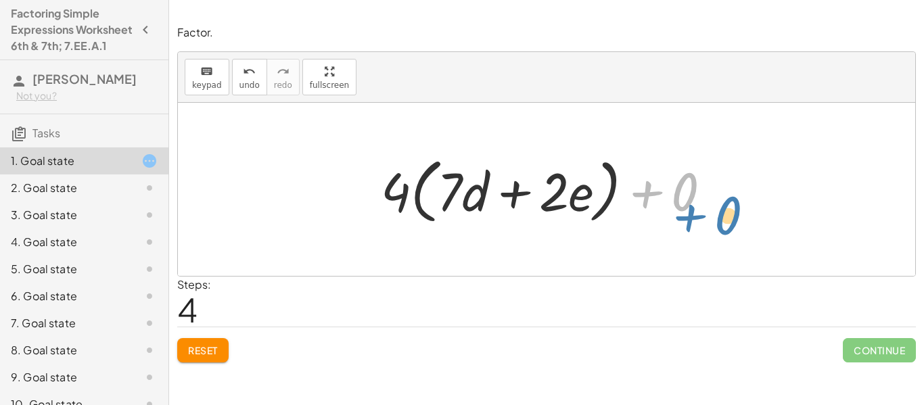
drag, startPoint x: 651, startPoint y: 203, endPoint x: 702, endPoint y: 214, distance: 52.5
click at [702, 214] on div at bounding box center [551, 190] width 354 height 78
